Goal: Task Accomplishment & Management: Manage account settings

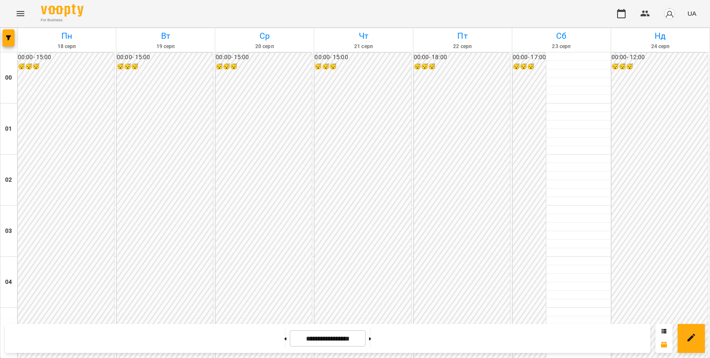
scroll to position [853, 0]
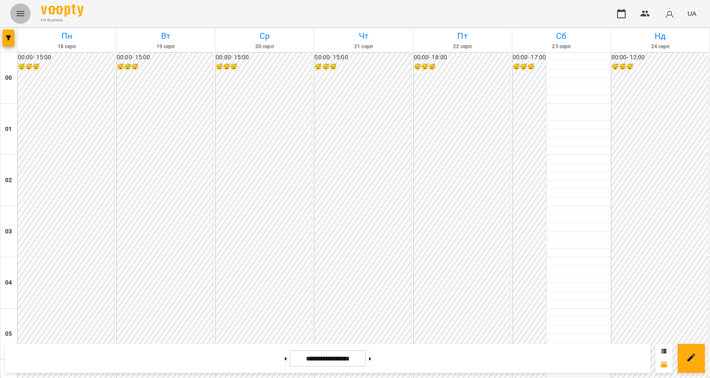
click at [20, 8] on button "Menu" at bounding box center [20, 13] width 20 height 20
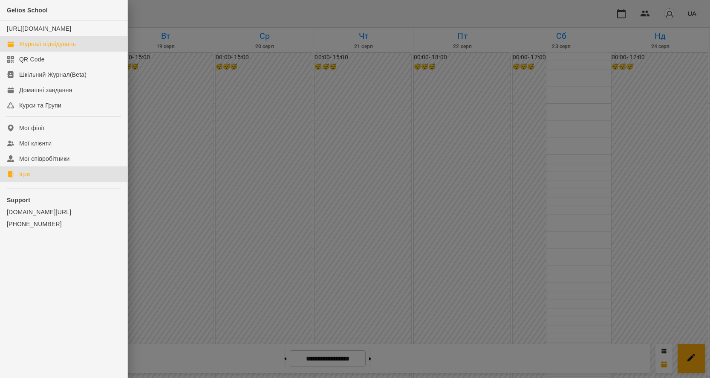
click at [47, 182] on link "Ігри" at bounding box center [63, 173] width 127 height 15
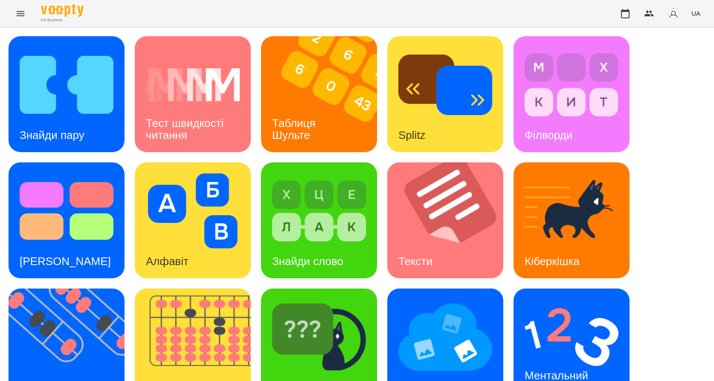
scroll to position [85, 0]
click at [69, 289] on img at bounding box center [72, 347] width 127 height 116
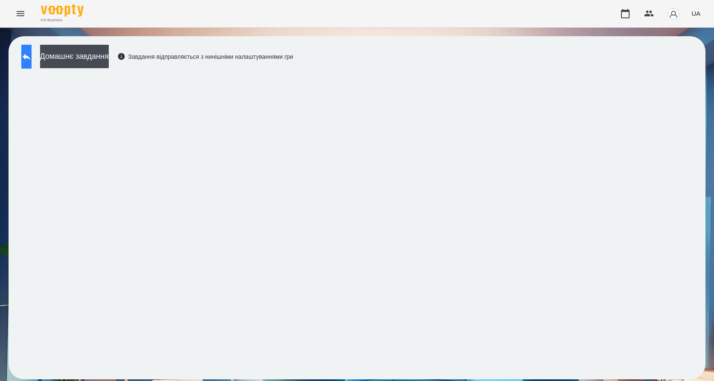
click at [32, 52] on icon at bounding box center [26, 57] width 10 height 10
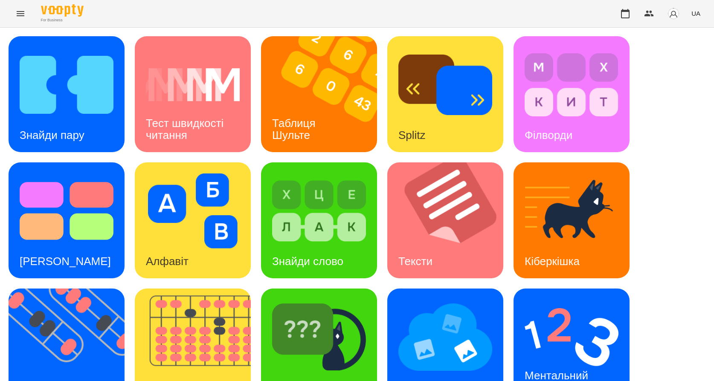
scroll to position [43, 0]
click at [56, 320] on img at bounding box center [72, 347] width 127 height 116
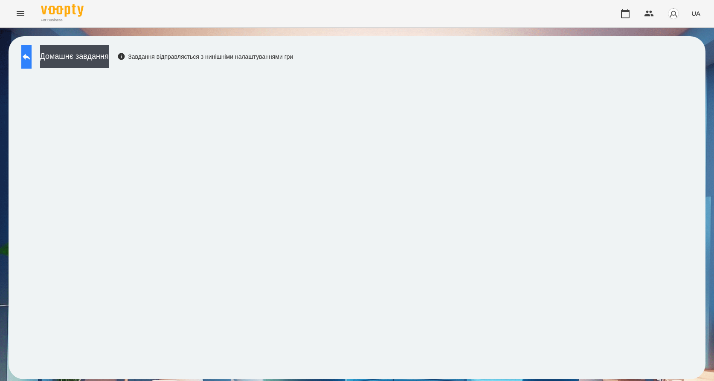
click at [28, 58] on button at bounding box center [26, 57] width 10 height 24
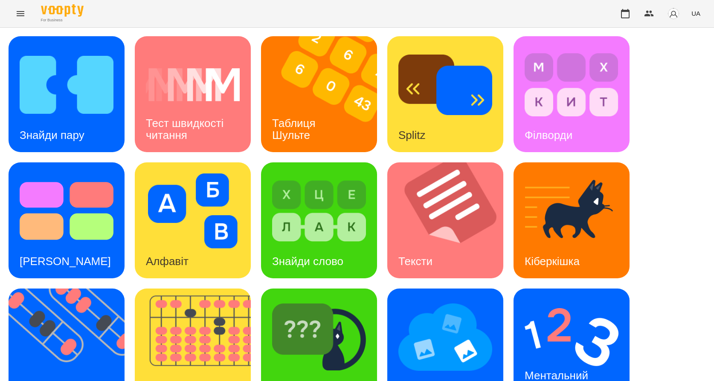
scroll to position [128, 0]
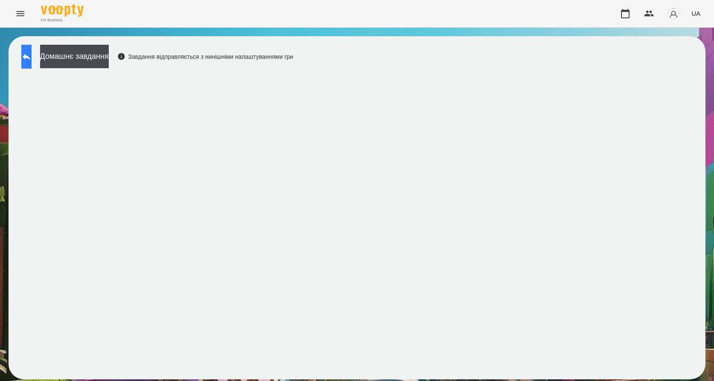
click at [26, 55] on button at bounding box center [26, 57] width 10 height 24
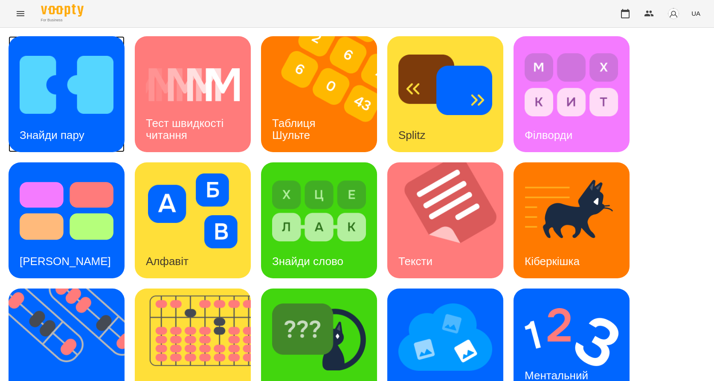
click at [68, 130] on h3 "Знайди пару" at bounding box center [52, 135] width 65 height 13
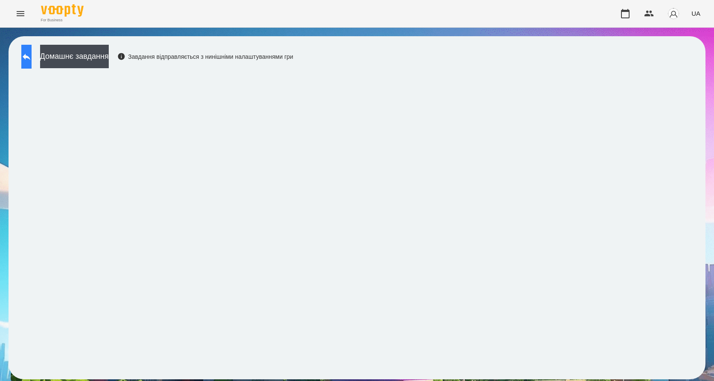
click at [31, 60] on icon at bounding box center [26, 57] width 10 height 10
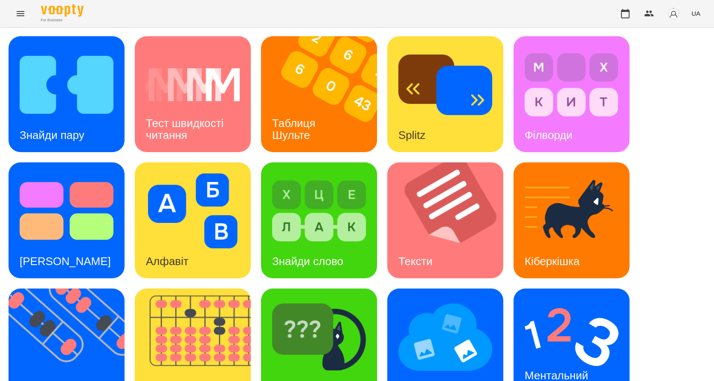
scroll to position [128, 0]
drag, startPoint x: 74, startPoint y: 337, endPoint x: 327, endPoint y: 9, distance: 413.6
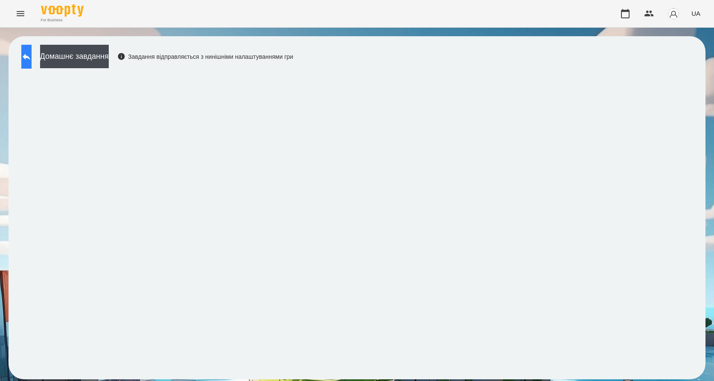
click at [22, 55] on button at bounding box center [26, 57] width 10 height 24
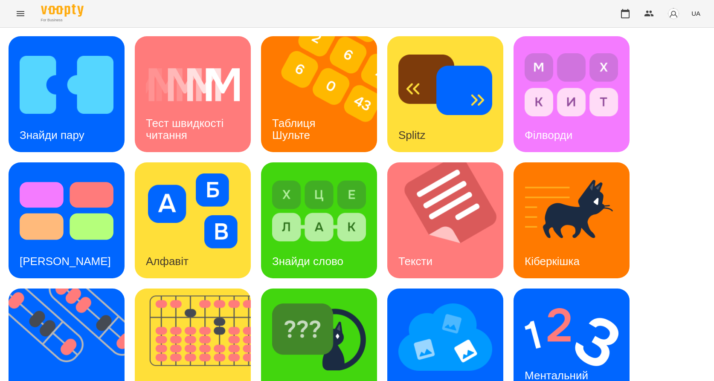
scroll to position [43, 0]
click at [309, 300] on img at bounding box center [319, 337] width 94 height 75
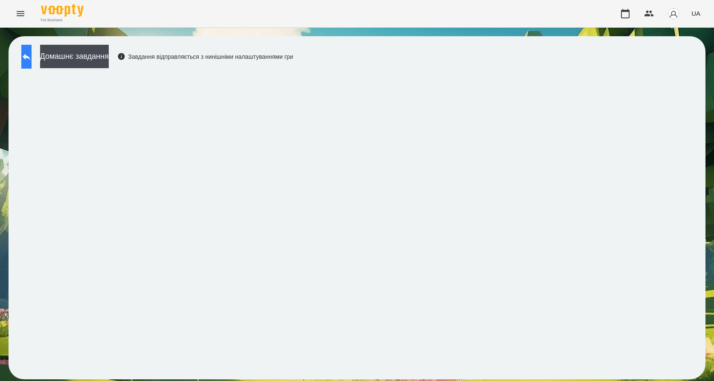
click at [32, 62] on button at bounding box center [26, 57] width 10 height 24
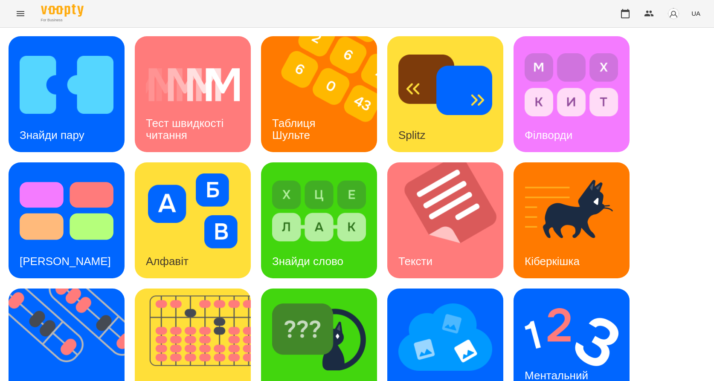
scroll to position [85, 0]
click at [562, 300] on img at bounding box center [571, 337] width 94 height 75
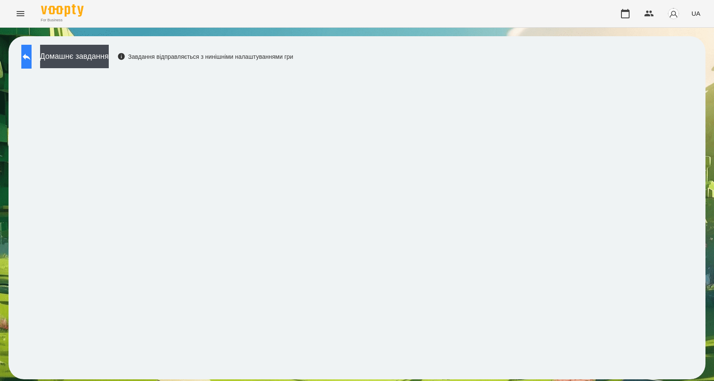
click at [32, 56] on button at bounding box center [26, 57] width 10 height 24
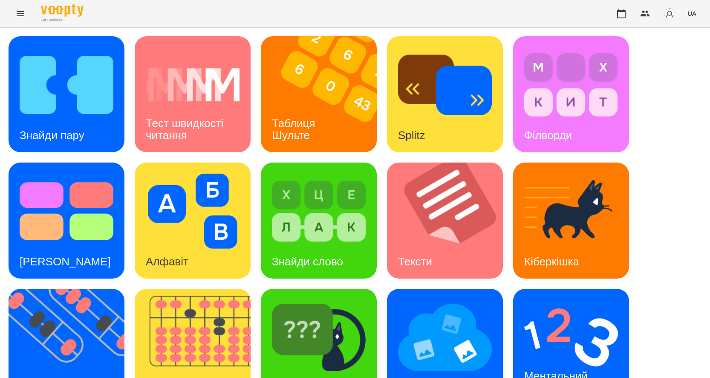
scroll to position [162, 0]
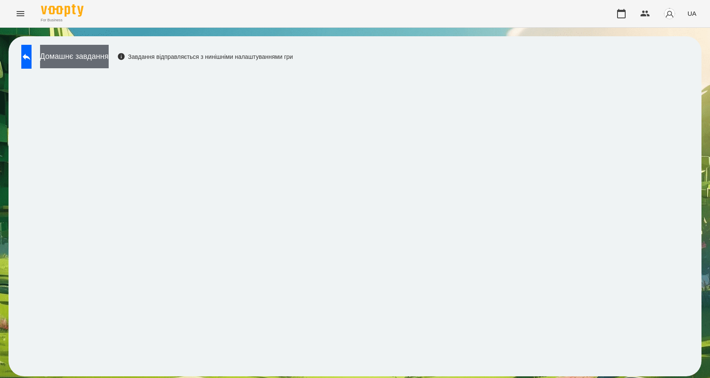
click at [95, 59] on button "Домашнє завдання" at bounding box center [74, 56] width 69 height 23
click at [29, 57] on button at bounding box center [26, 57] width 10 height 24
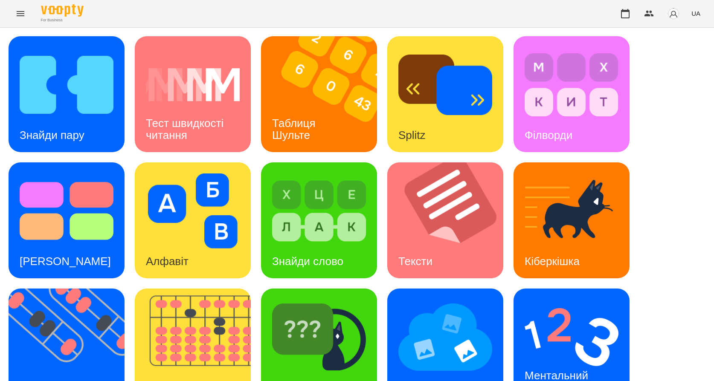
click at [128, 210] on div "Знайди пару Тест швидкості читання Таблиця [PERSON_NAME] Splitz Філворди Тест С…" at bounding box center [357, 283] width 697 height 494
click at [275, 120] on h3 "Таблиця Шульте" at bounding box center [295, 129] width 46 height 24
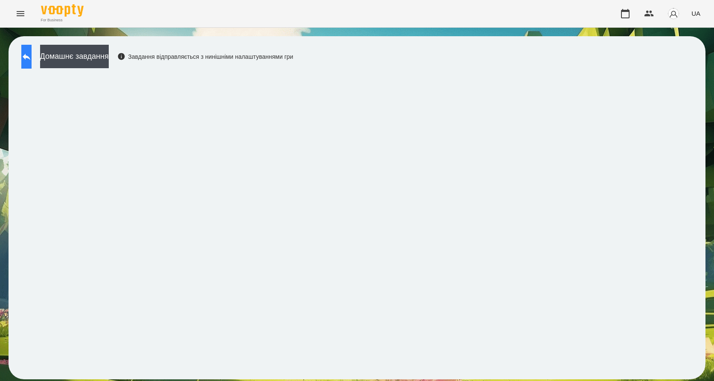
click at [32, 49] on button at bounding box center [26, 57] width 10 height 24
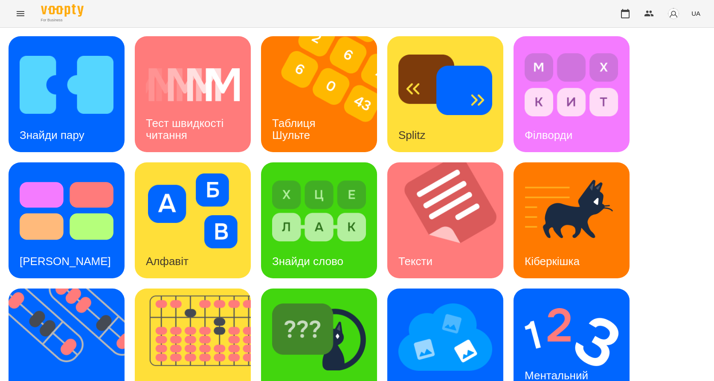
scroll to position [85, 0]
click at [65, 371] on div "Флешкарти" at bounding box center [49, 388] width 80 height 34
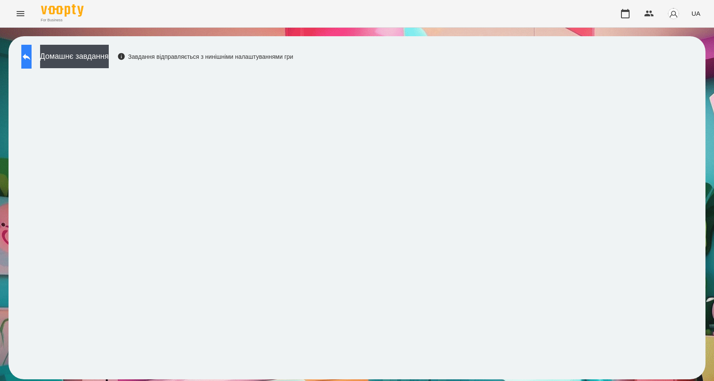
click at [31, 55] on icon at bounding box center [26, 57] width 10 height 10
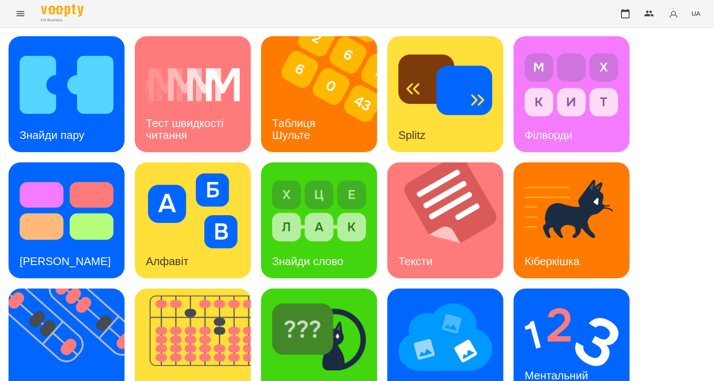
scroll to position [85, 0]
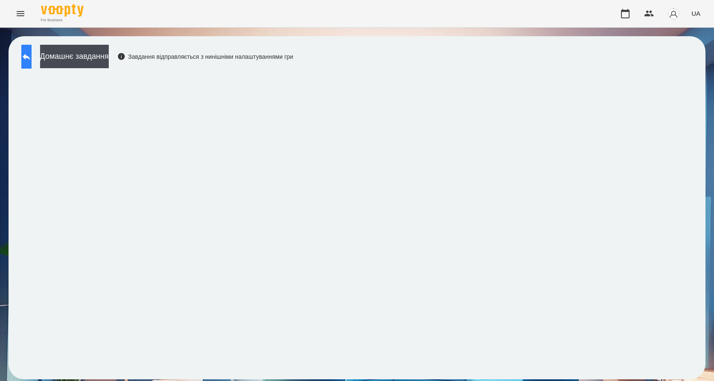
click at [32, 61] on icon at bounding box center [26, 57] width 10 height 10
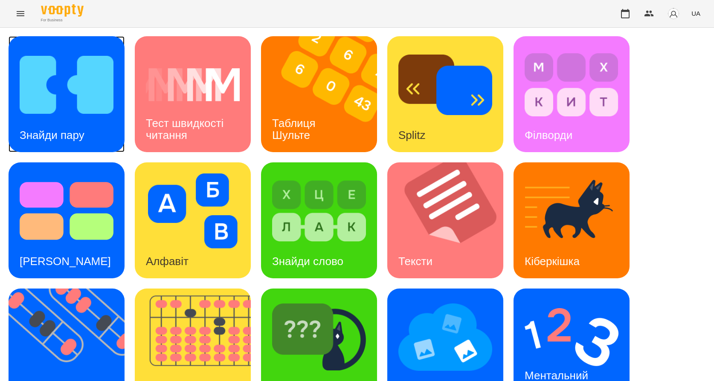
click at [57, 133] on h3 "Знайди пару" at bounding box center [52, 135] width 65 height 13
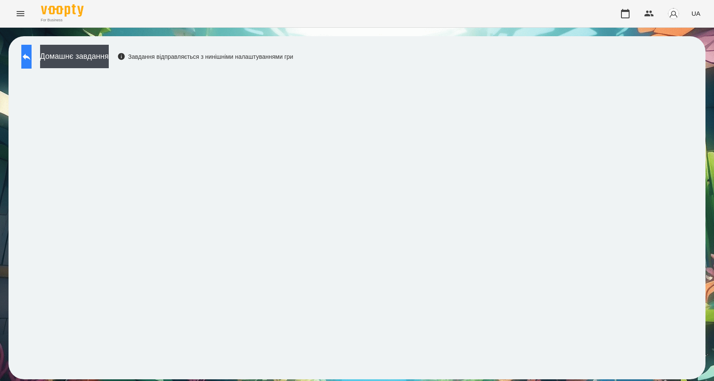
click at [32, 52] on icon at bounding box center [26, 57] width 10 height 10
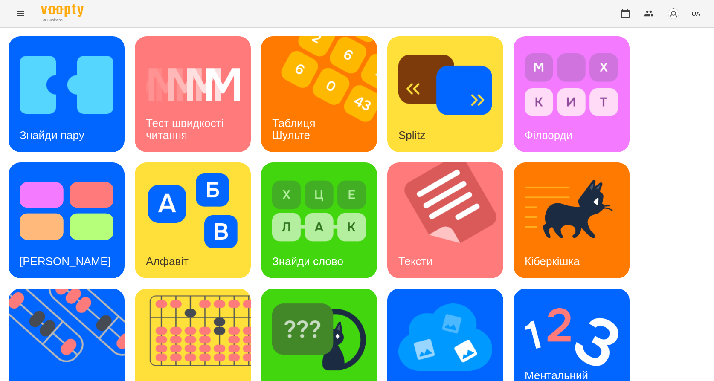
scroll to position [85, 0]
click at [436, 371] on div "Мнемотехніка" at bounding box center [433, 388] width 93 height 34
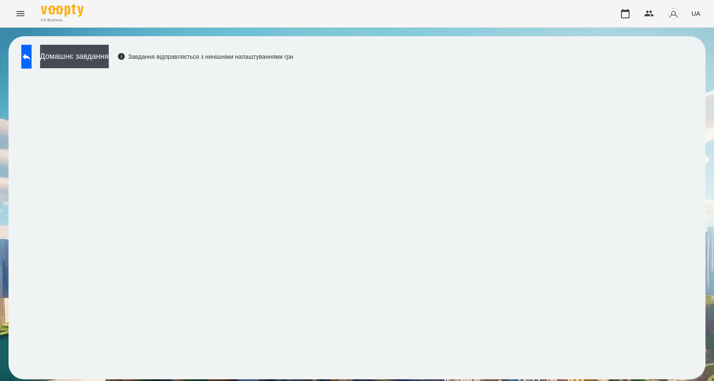
click at [380, 2] on div "For Business UA" at bounding box center [357, 13] width 714 height 27
click at [32, 54] on icon at bounding box center [26, 57] width 10 height 10
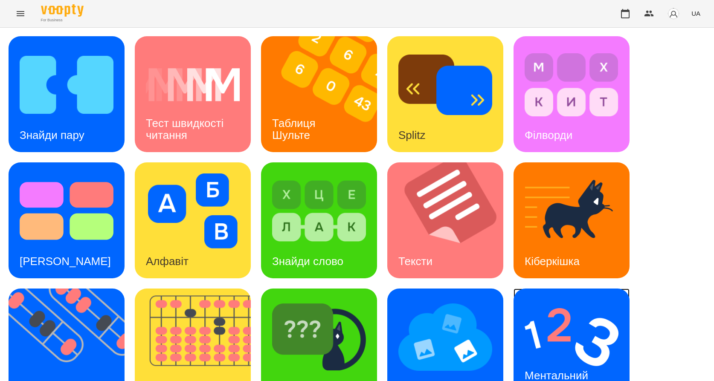
click at [546, 325] on img at bounding box center [571, 337] width 94 height 75
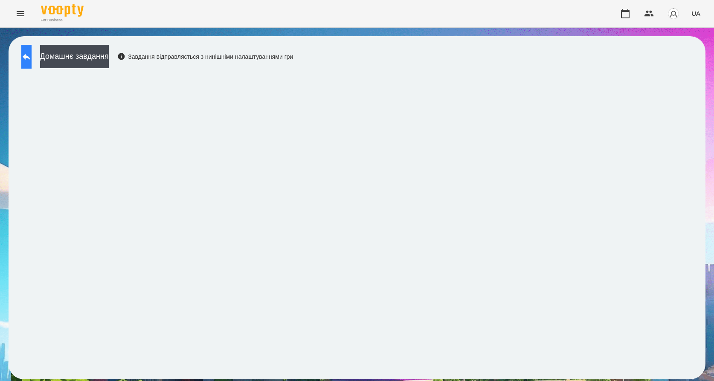
click at [32, 65] on button at bounding box center [26, 57] width 10 height 24
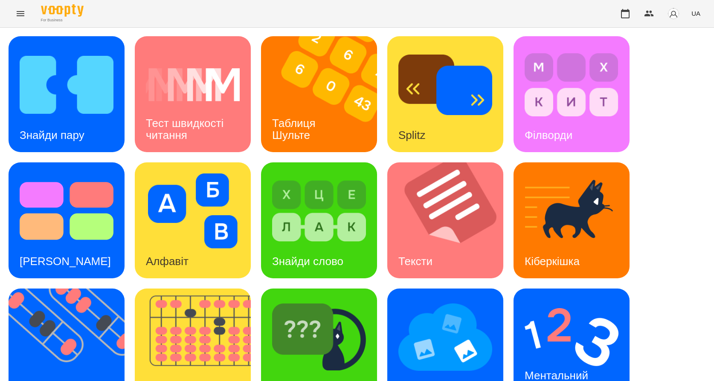
scroll to position [43, 0]
click at [325, 302] on img at bounding box center [319, 337] width 94 height 75
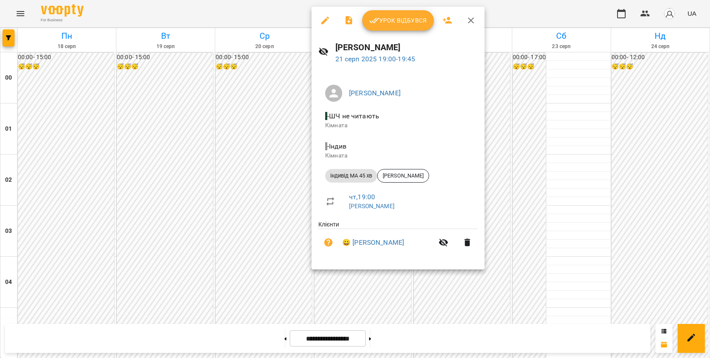
scroll to position [853, 0]
click at [396, 20] on span "Урок відбувся" at bounding box center [398, 20] width 58 height 10
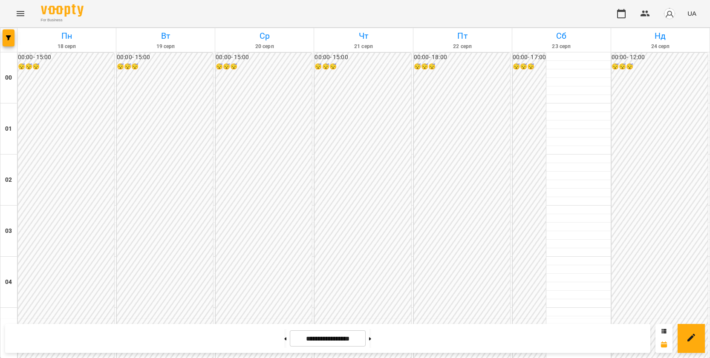
scroll to position [810, 0]
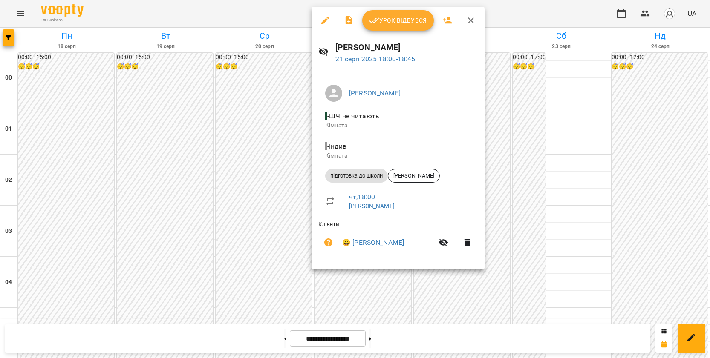
click at [325, 20] on icon "button" at bounding box center [325, 21] width 8 height 8
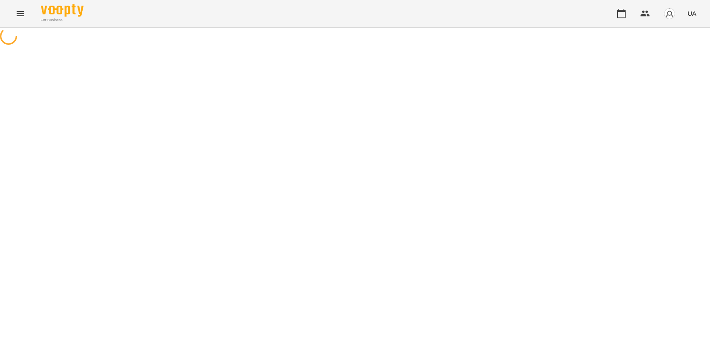
select select "**********"
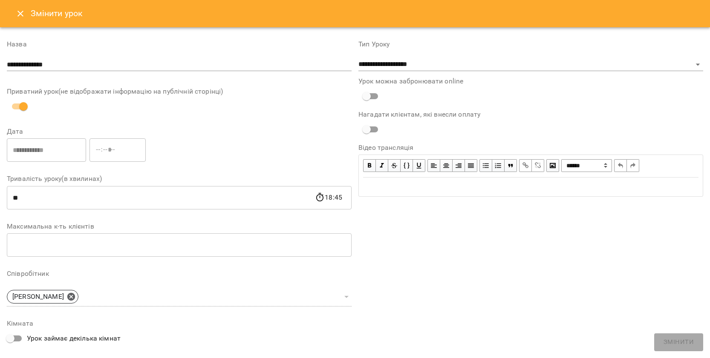
click at [18, 11] on icon "Close" at bounding box center [20, 14] width 6 height 6
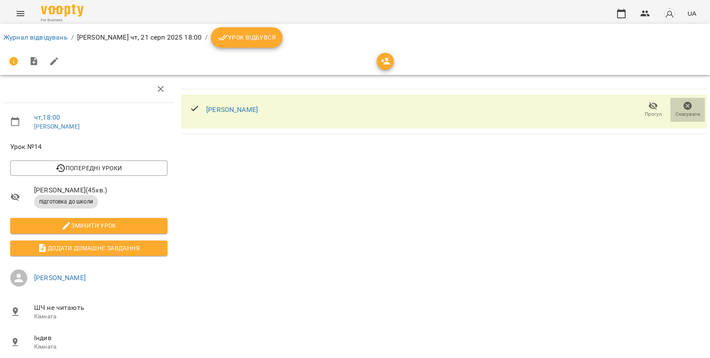
click at [683, 104] on icon "button" at bounding box center [688, 106] width 10 height 10
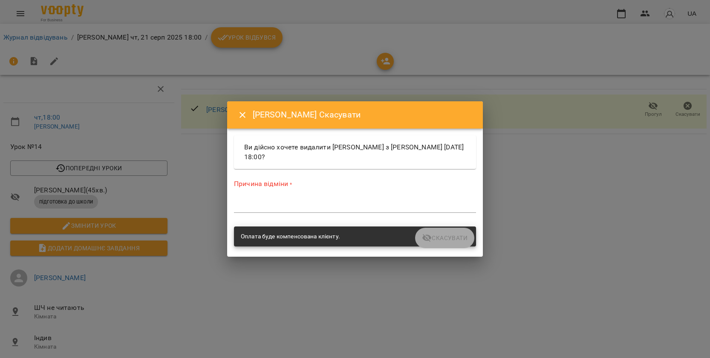
click at [274, 202] on textarea at bounding box center [355, 206] width 242 height 8
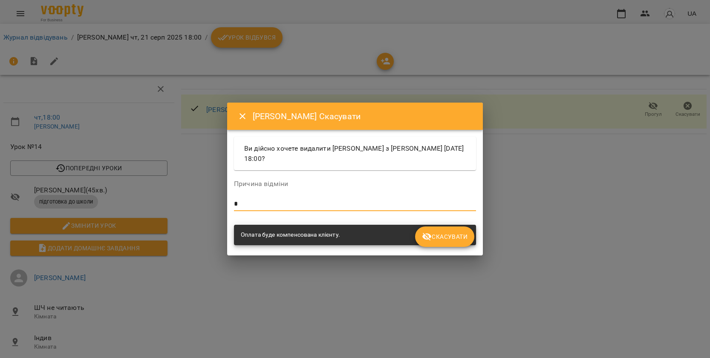
click at [439, 237] on span "Скасувати" at bounding box center [445, 237] width 46 height 10
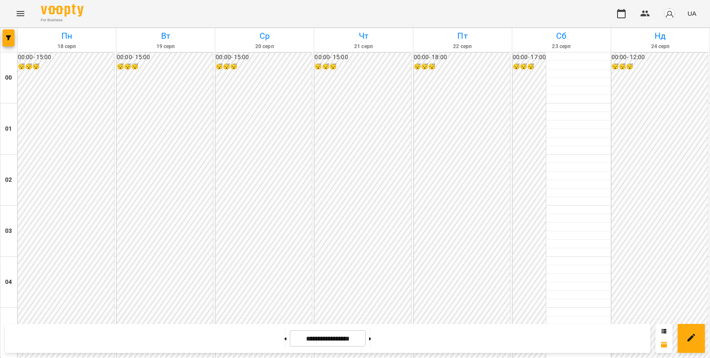
scroll to position [895, 0]
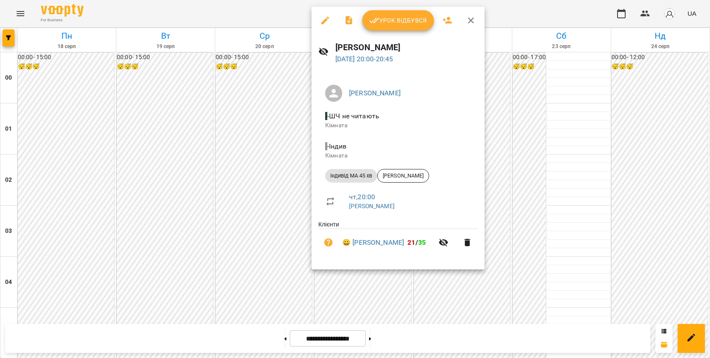
click at [195, 293] on div at bounding box center [355, 179] width 710 height 358
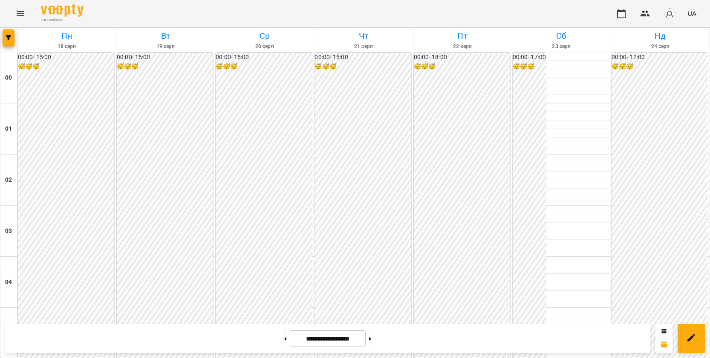
scroll to position [725, 0]
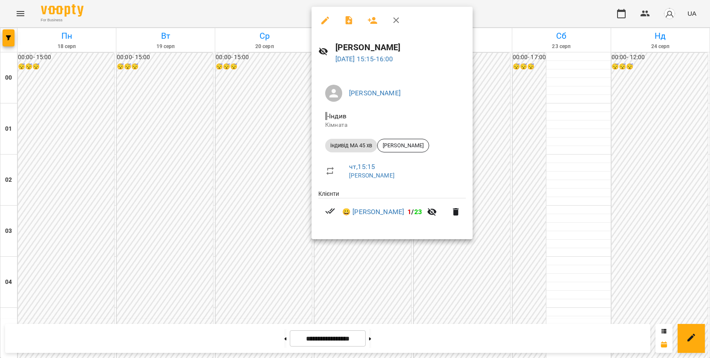
click at [504, 127] on div at bounding box center [355, 179] width 710 height 358
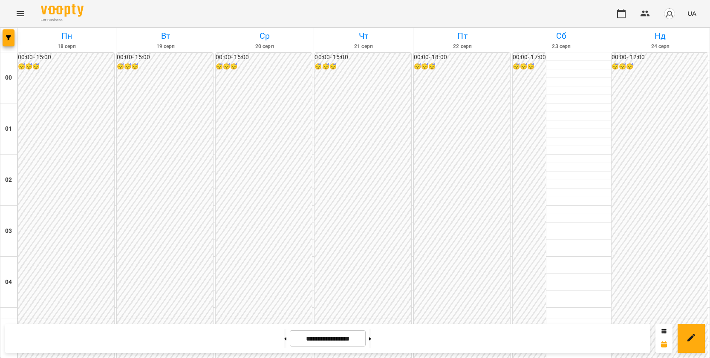
scroll to position [853, 0]
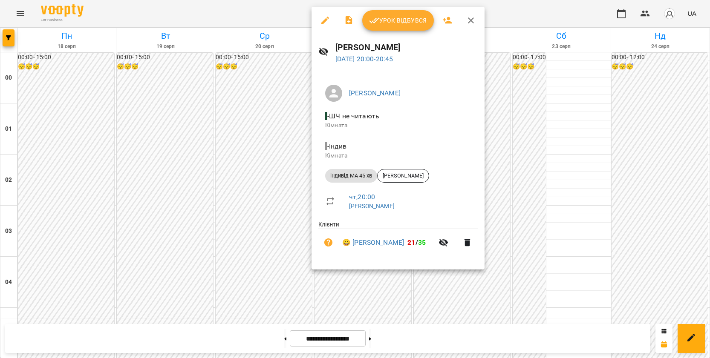
click at [409, 24] on span "Урок відбувся" at bounding box center [398, 20] width 58 height 10
